Goal: Information Seeking & Learning: Learn about a topic

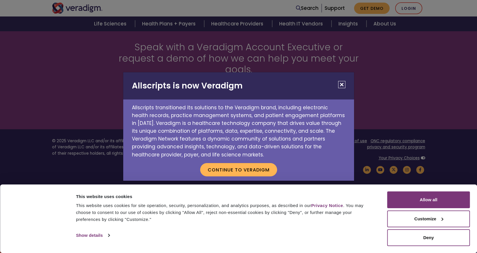
scroll to position [5918, 0]
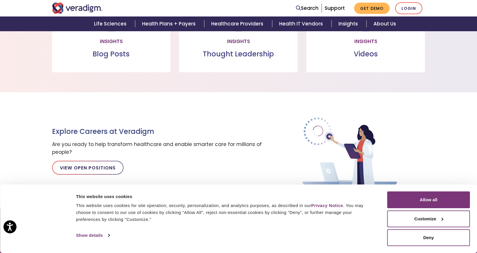
scroll to position [5086, 0]
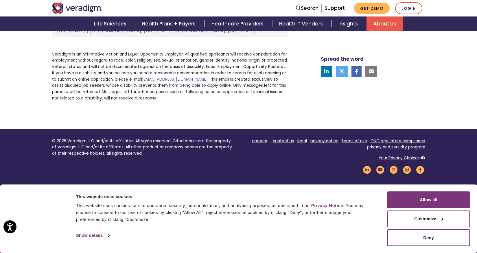
scroll to position [1076, 0]
click at [0, 0] on link "RWE Publications" at bounding box center [0, 0] width 0 height 0
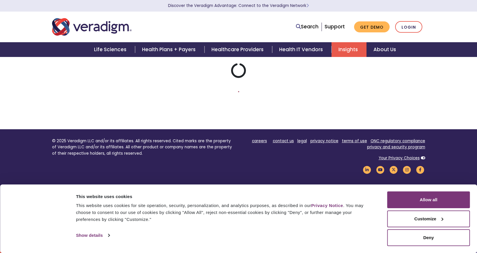
scroll to position [600, 0]
click at [0, 0] on link "Risk Mitigator" at bounding box center [0, 0] width 0 height 0
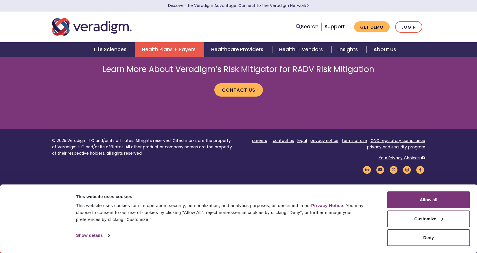
scroll to position [799, 0]
click at [0, 0] on link "Clinical Data Registries" at bounding box center [0, 0] width 0 height 0
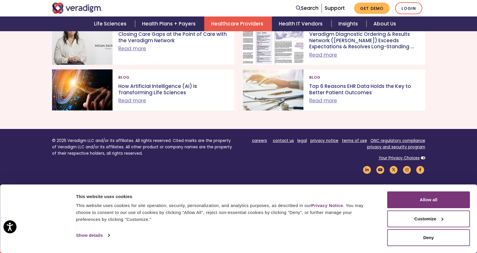
scroll to position [138, 0]
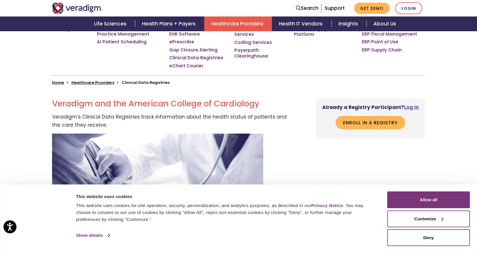
click at [0, 0] on button "Toggle Navigation Menu" at bounding box center [0, 0] width 0 height 0
